Goal: Task Accomplishment & Management: Complete application form

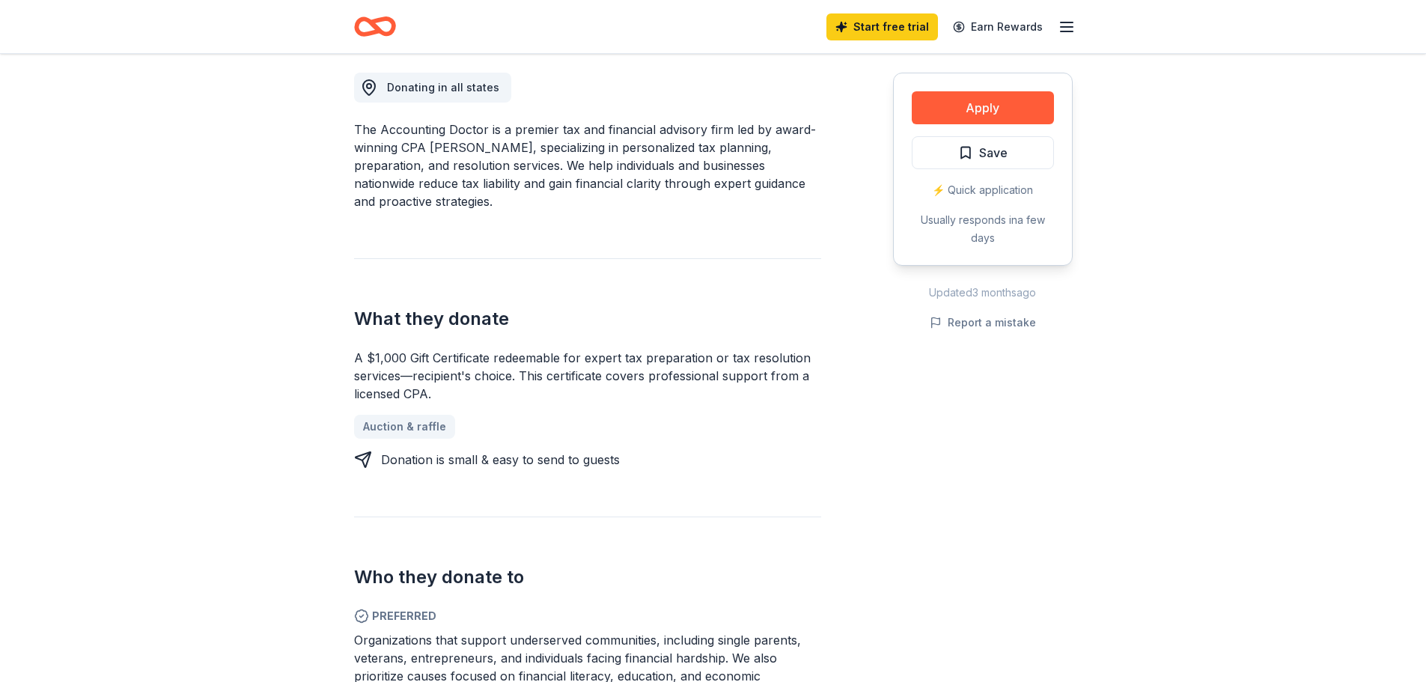
scroll to position [459, 0]
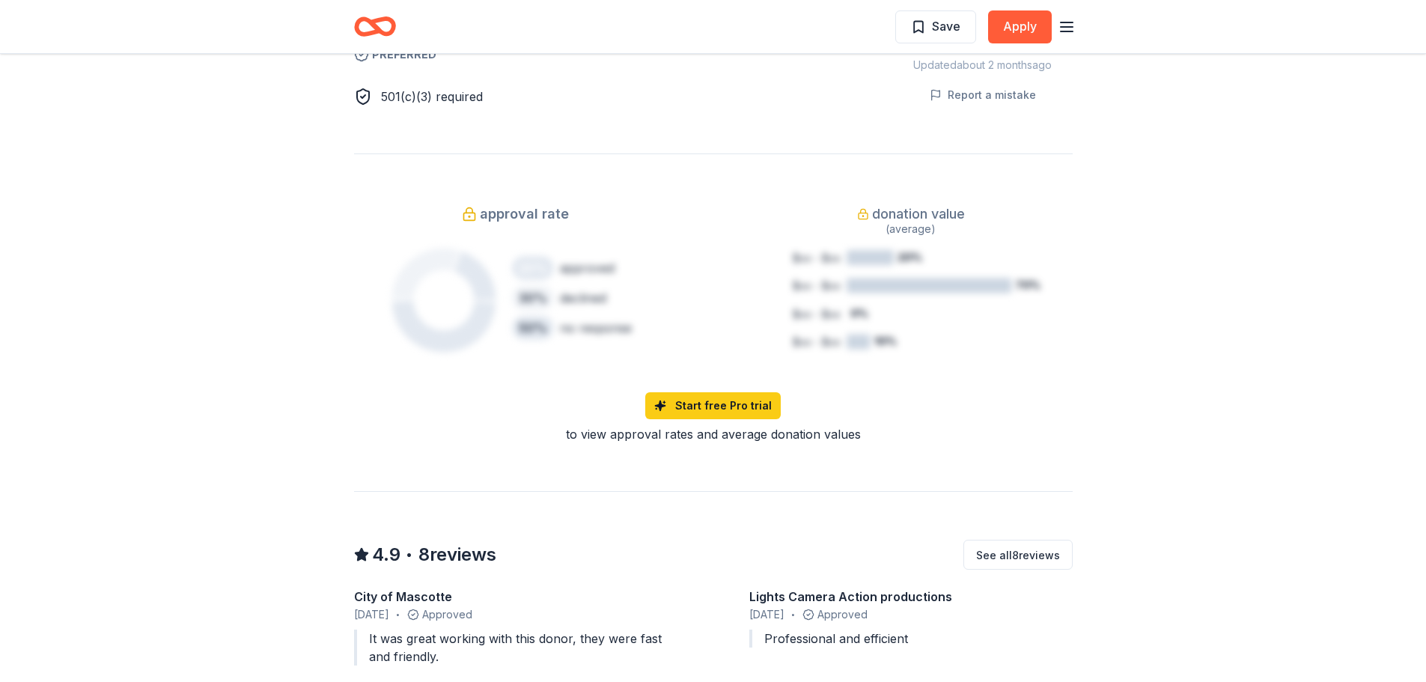
scroll to position [977, 0]
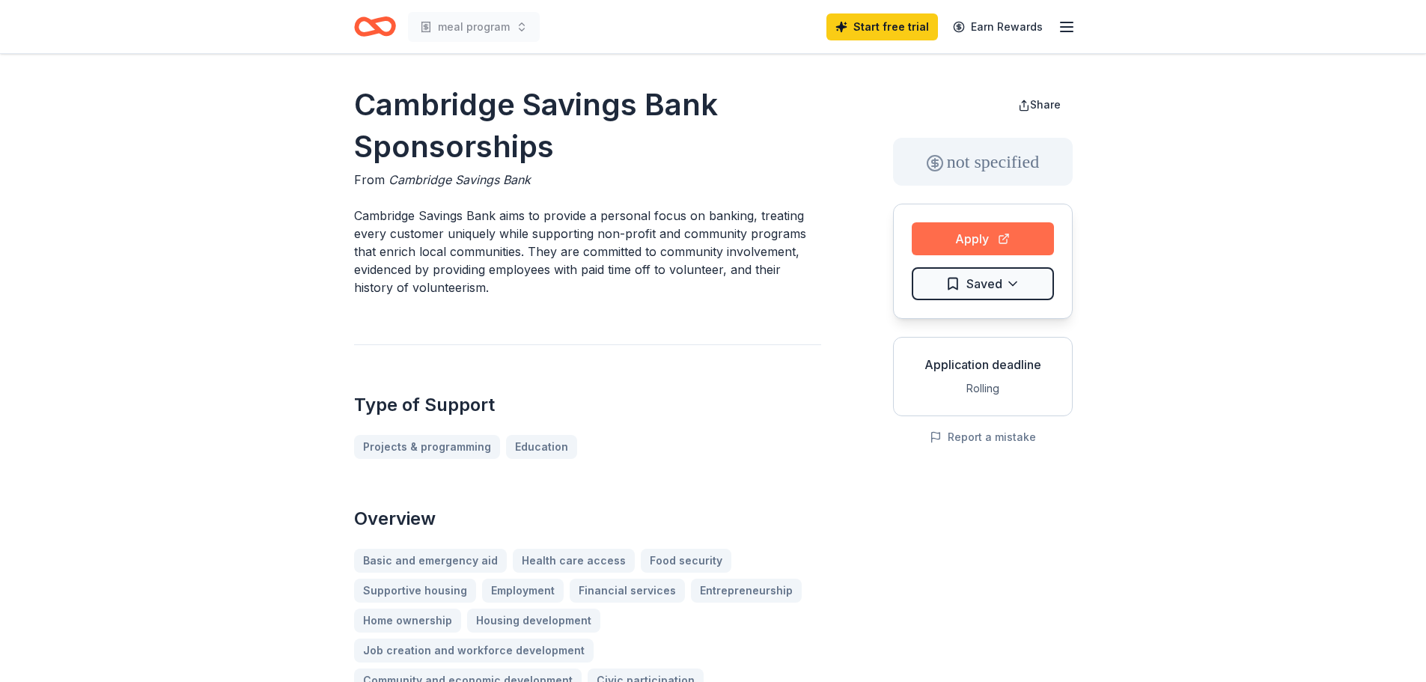
click at [960, 239] on button "Apply" at bounding box center [983, 238] width 142 height 33
